Goal: Transaction & Acquisition: Purchase product/service

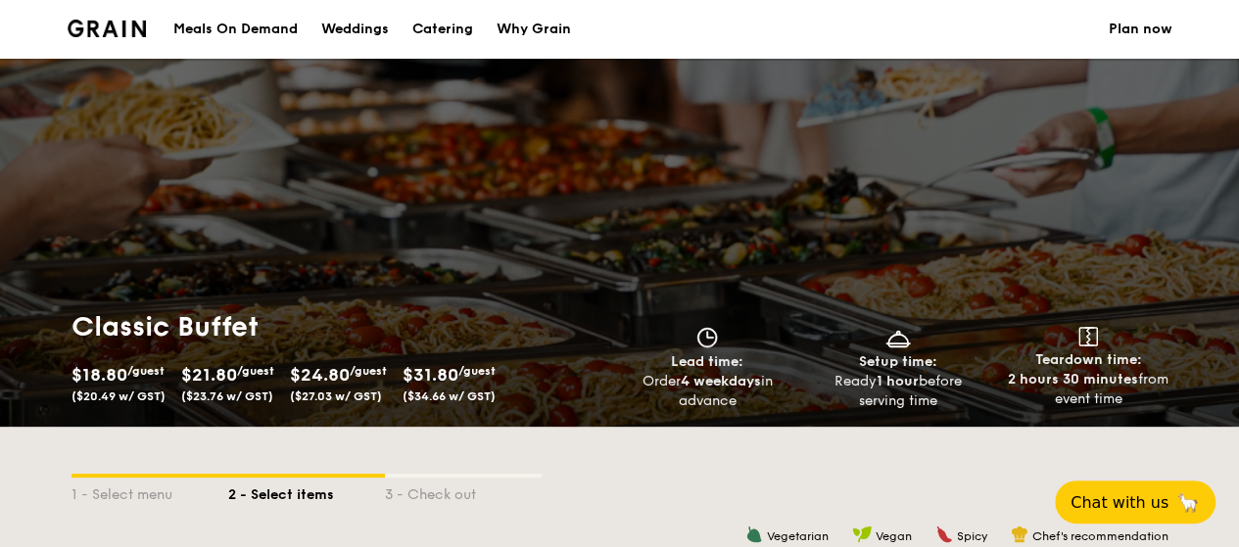
click at [448, 21] on div "Catering" at bounding box center [442, 29] width 61 height 59
select select
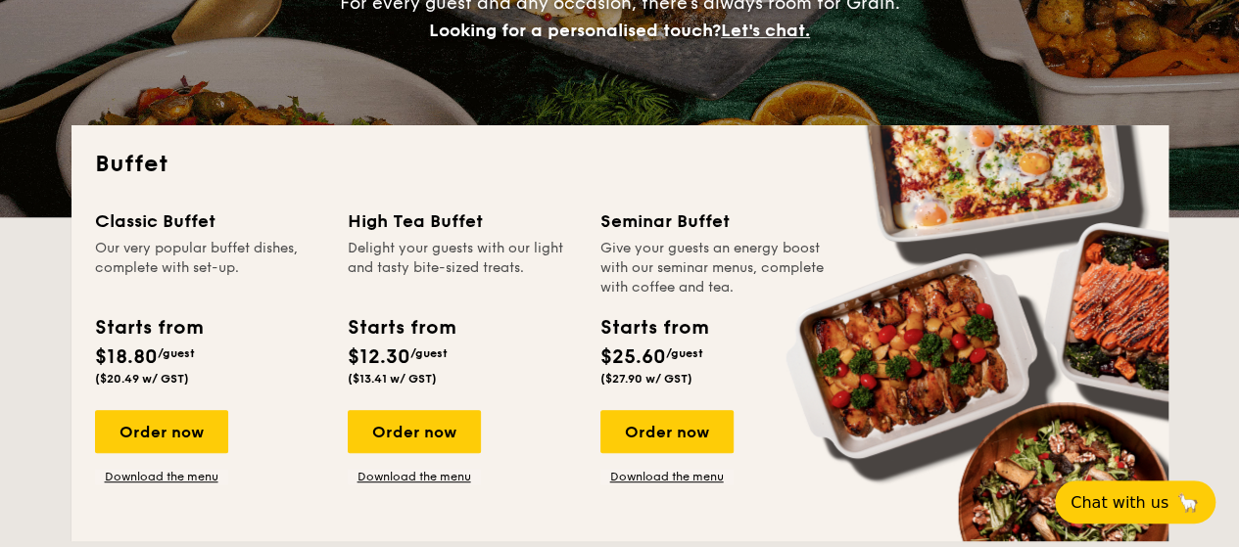
scroll to position [478, 0]
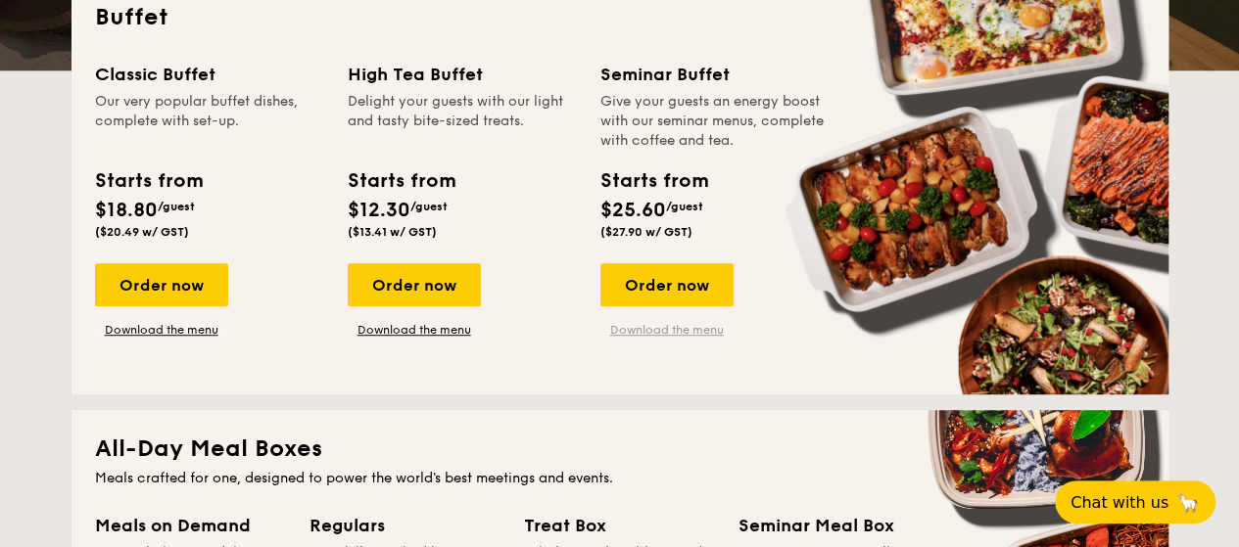
click at [674, 334] on link "Download the menu" at bounding box center [666, 330] width 133 height 16
click at [406, 281] on div "Order now" at bounding box center [414, 284] width 133 height 43
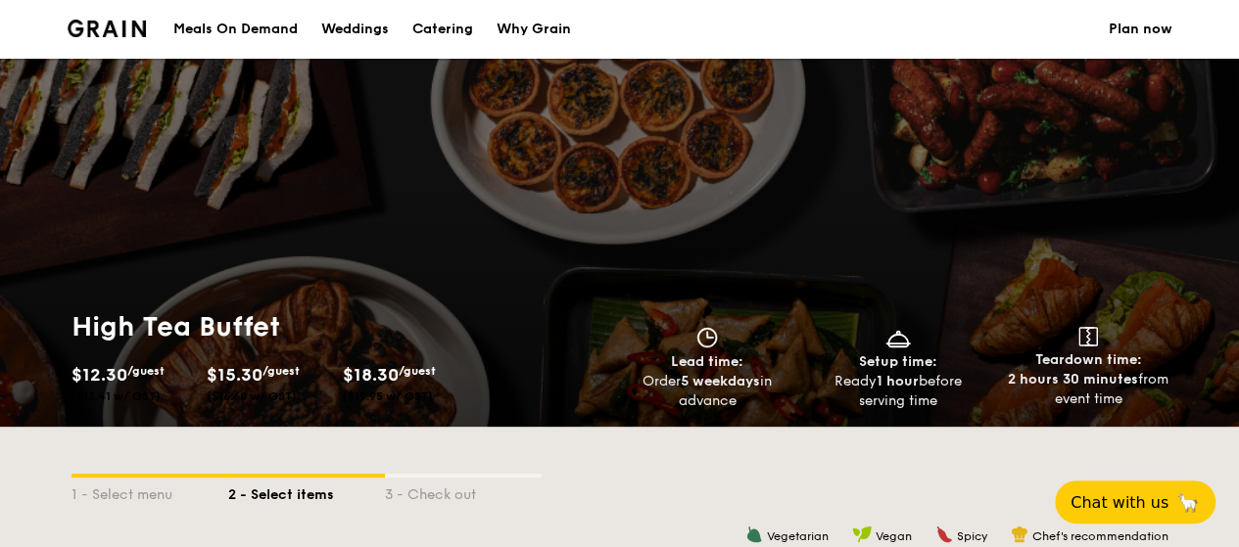
select select
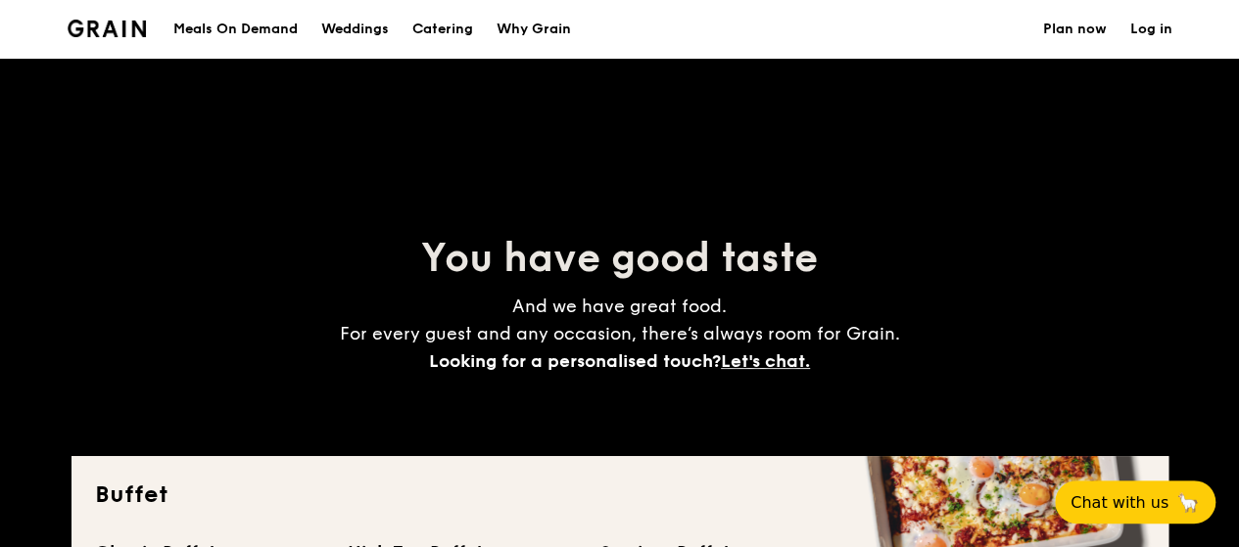
scroll to position [478, 0]
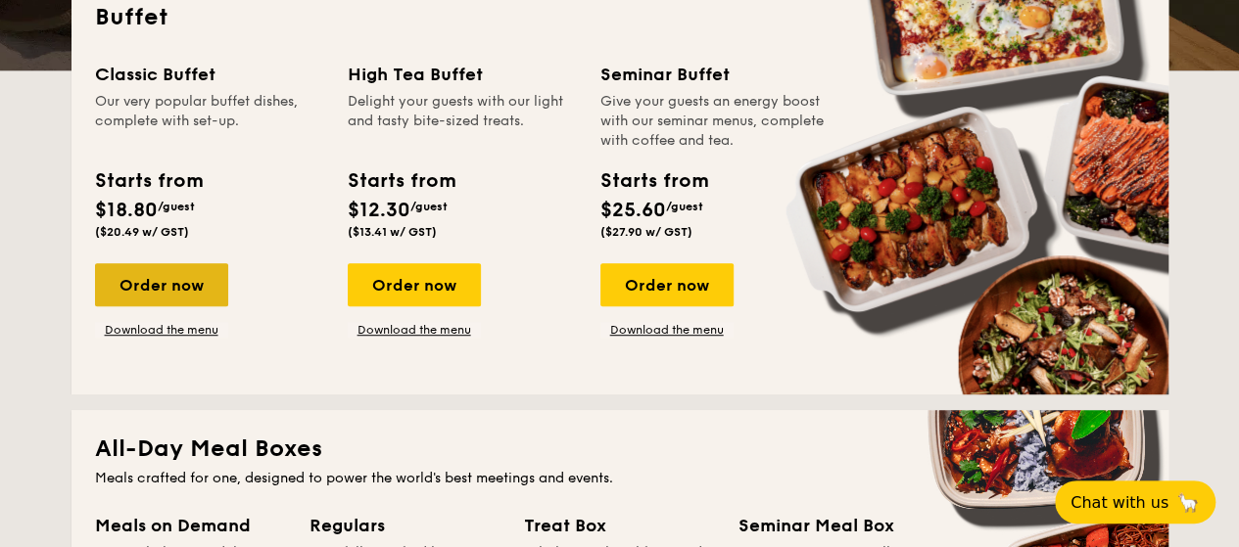
click at [175, 284] on div "Order now" at bounding box center [161, 284] width 133 height 43
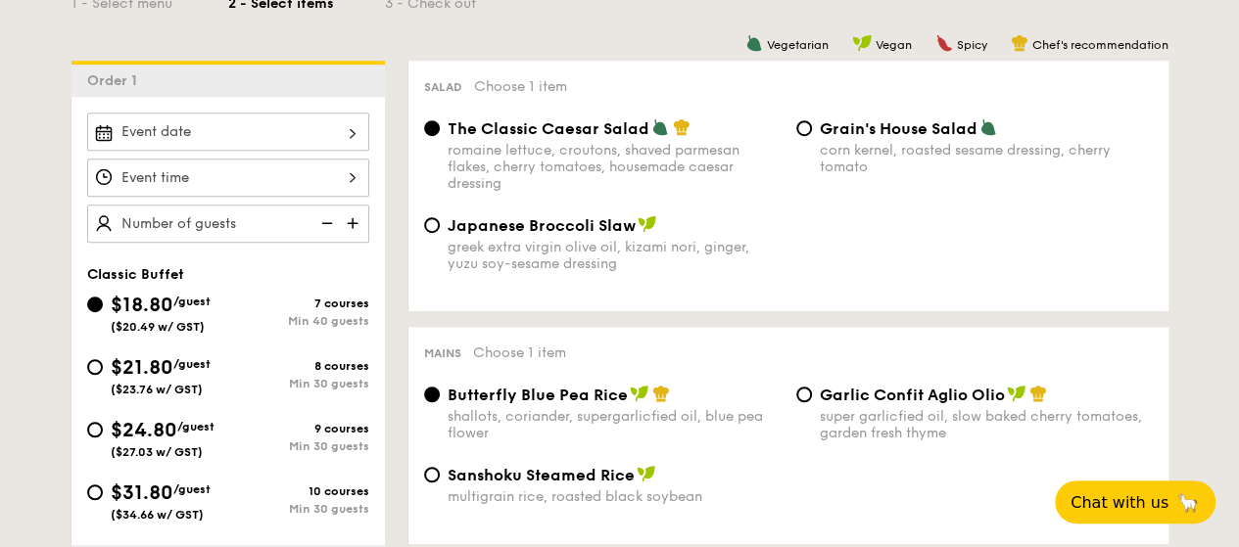
scroll to position [500, 0]
